Goal: Task Accomplishment & Management: Use online tool/utility

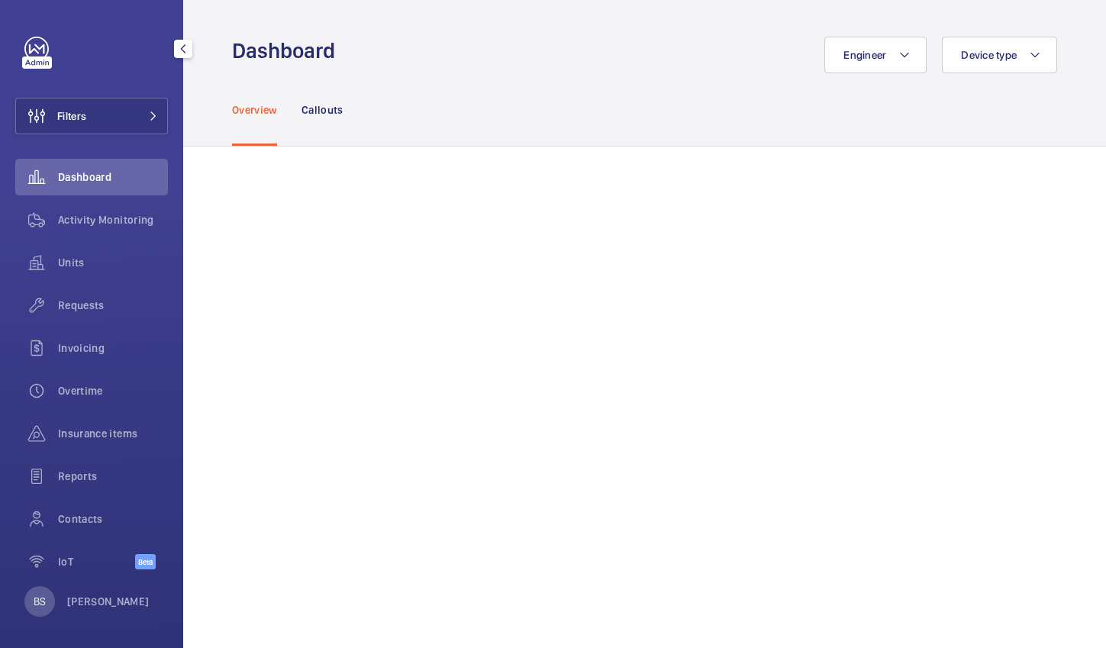
click at [64, 516] on span "Contacts" at bounding box center [113, 518] width 110 height 15
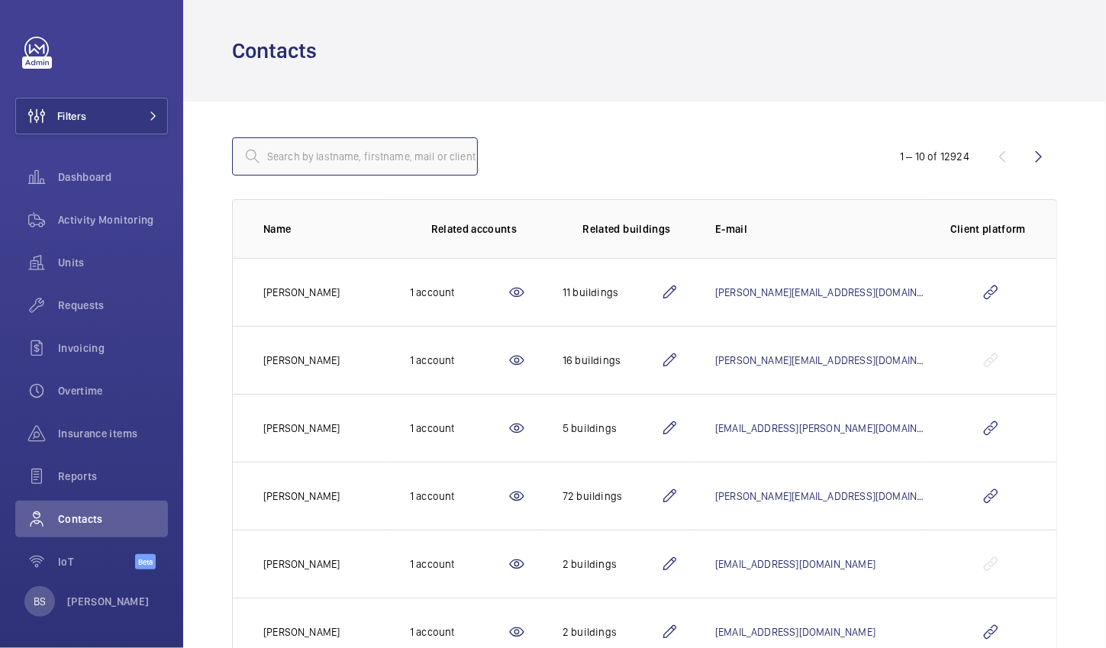
click at [427, 167] on input "text" at bounding box center [355, 156] width 246 height 38
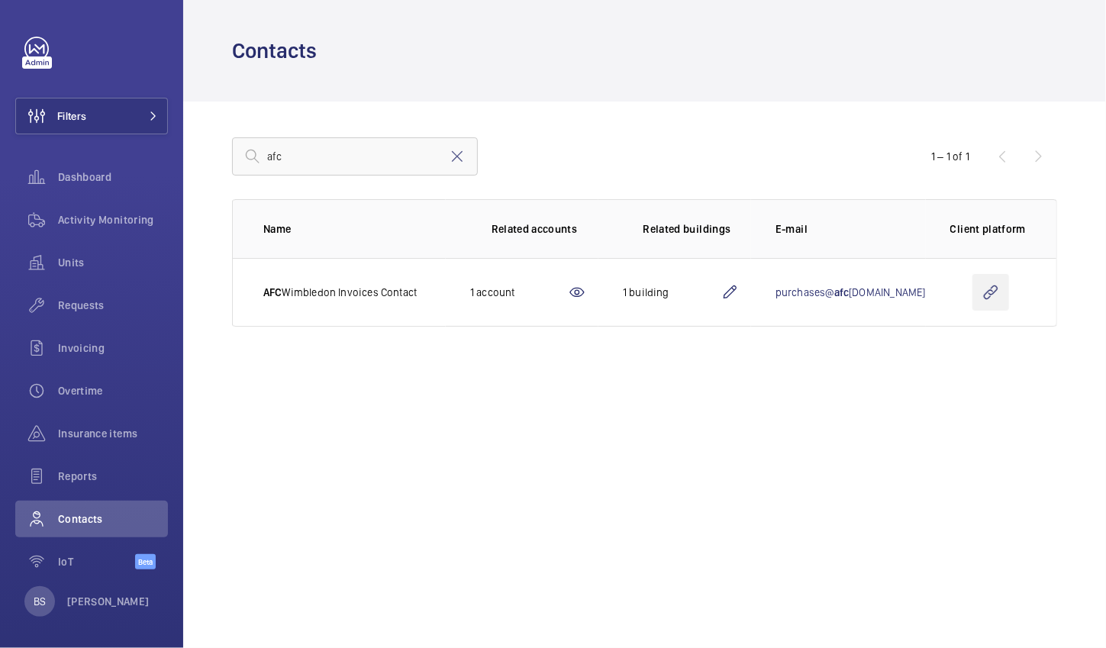
click at [985, 287] on wm-front-icon-button at bounding box center [990, 292] width 37 height 37
click at [365, 160] on input "afc" at bounding box center [355, 156] width 246 height 38
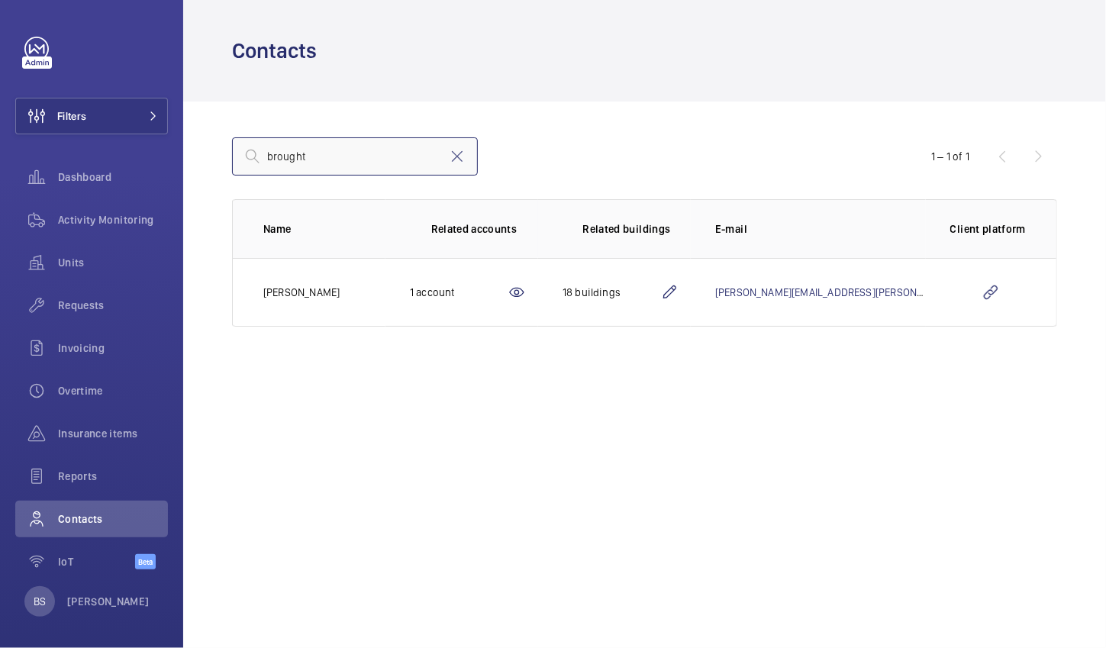
type input "brought"
click at [1002, 311] on td at bounding box center [991, 292] width 131 height 69
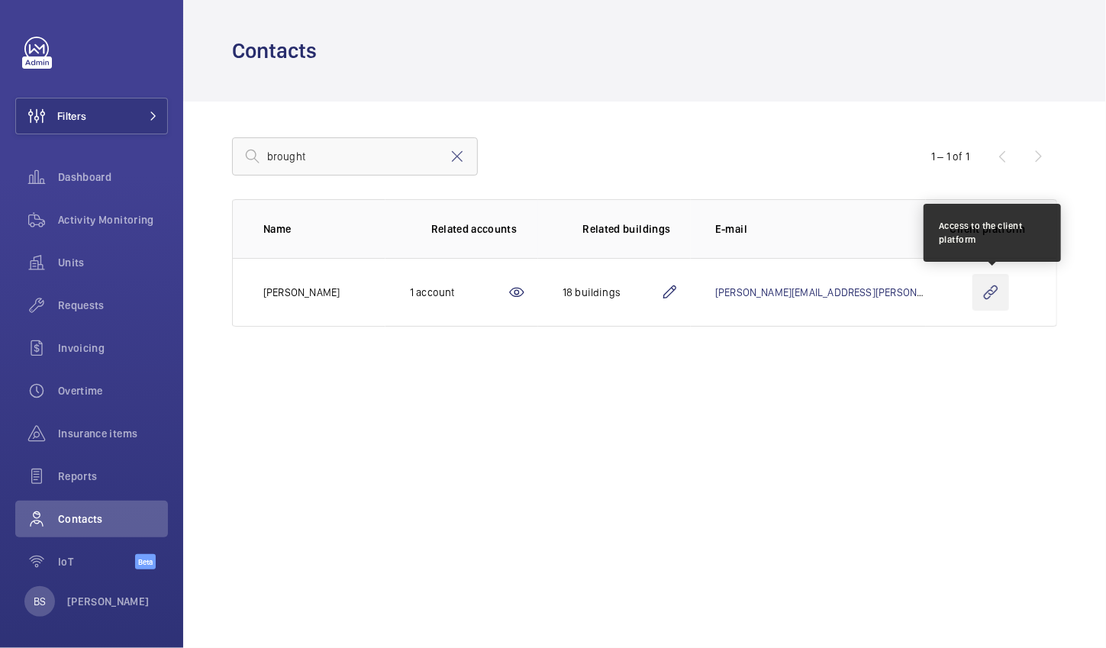
click at [992, 301] on wm-front-icon-button at bounding box center [990, 292] width 37 height 37
